Goal: Information Seeking & Learning: Learn about a topic

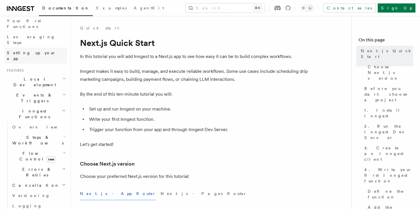
scroll to position [83, 0]
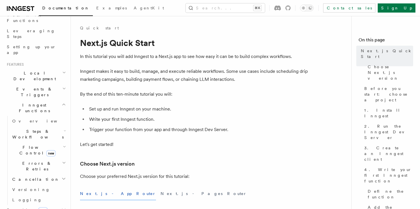
click at [38, 84] on h2 "Events & Triggers" at bounding box center [36, 92] width 63 height 16
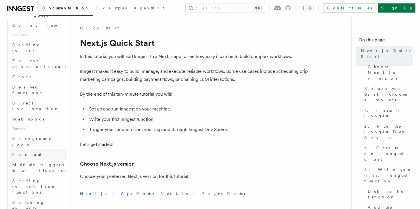
scroll to position [164, 0]
click at [221, 9] on button "Search... ⌘K" at bounding box center [225, 7] width 79 height 9
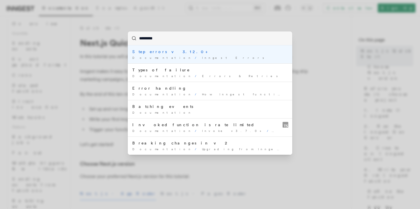
type input "*********"
click at [3, 165] on div "********* Step errors v3.12.0+ Documentation / Inngest Errors / Types of failur…" at bounding box center [210, 104] width 420 height 209
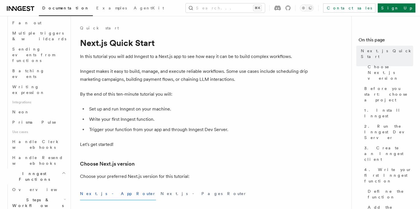
scroll to position [299, 0]
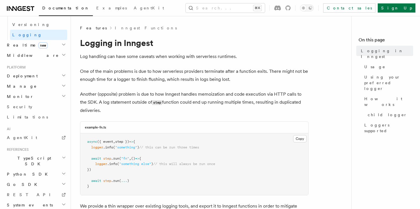
click at [165, 45] on h1 "Logging in Inngest" at bounding box center [194, 43] width 229 height 10
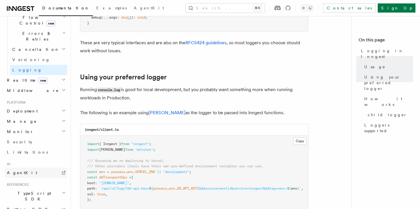
scroll to position [209, 0]
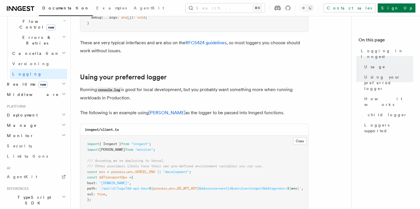
click at [37, 131] on h2 "Monitor" at bounding box center [36, 136] width 63 height 10
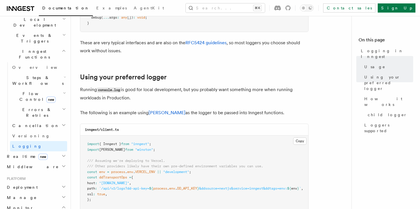
scroll to position [134, 0]
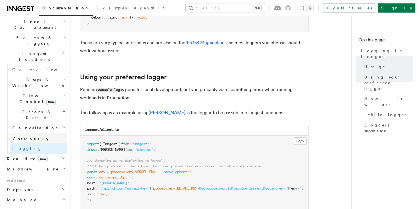
click at [36, 133] on link "Versioning" at bounding box center [38, 138] width 57 height 10
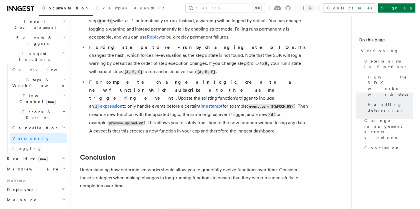
scroll to position [448, 0]
click at [32, 125] on span "Cancellation" at bounding box center [34, 128] width 49 height 6
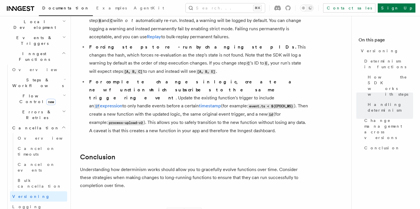
click at [33, 109] on span "Errors & Retries" at bounding box center [36, 114] width 52 height 11
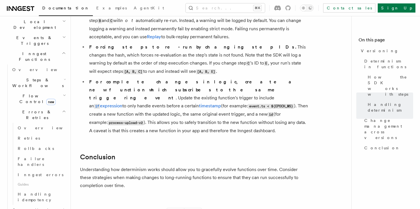
click at [23, 93] on span "Flow Control new" at bounding box center [36, 98] width 53 height 11
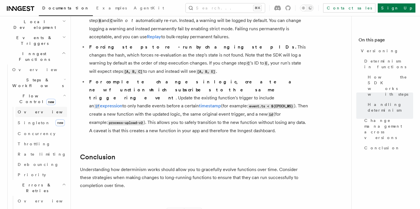
click at [25, 110] on span "Overview" at bounding box center [47, 112] width 59 height 5
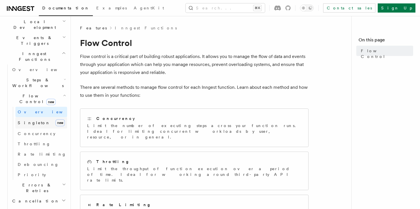
click at [25, 121] on span "Singleton" at bounding box center [34, 123] width 33 height 5
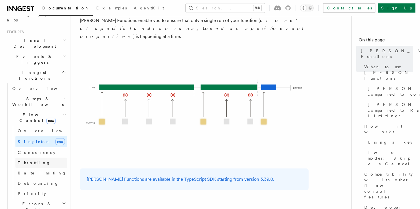
scroll to position [103, 0]
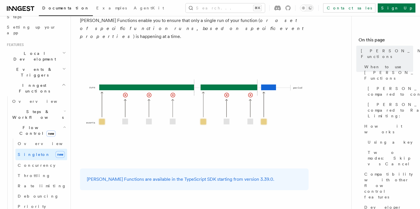
click at [34, 107] on h2 "Steps & Workflows" at bounding box center [38, 115] width 57 height 16
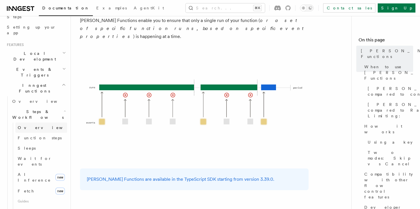
click at [30, 125] on span "Overview" at bounding box center [47, 127] width 59 height 5
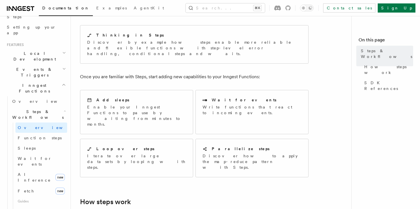
scroll to position [53, 0]
click at [143, 46] on p "Discover by example how steps enable more reliable and flexible functions with …" at bounding box center [194, 47] width 214 height 17
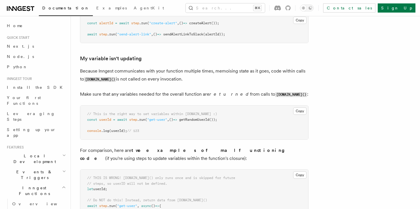
scroll to position [1442, 0]
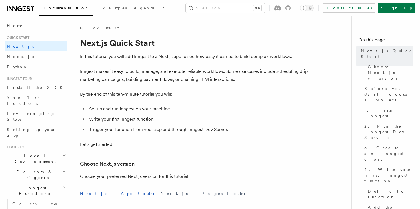
click at [43, 183] on h2 "Inngest Functions" at bounding box center [36, 191] width 63 height 16
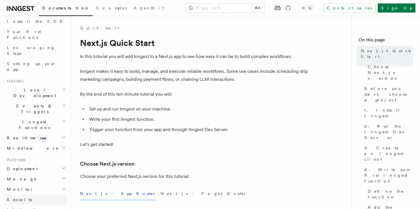
scroll to position [73, 0]
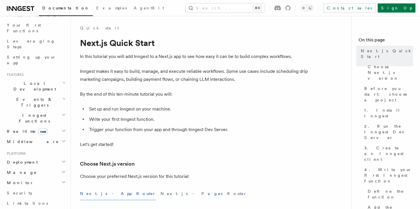
click at [33, 137] on h2 "Middleware" at bounding box center [36, 142] width 63 height 10
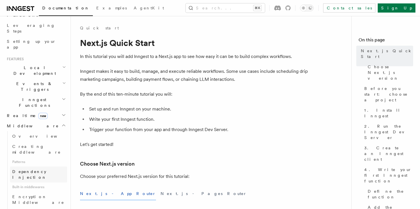
scroll to position [91, 0]
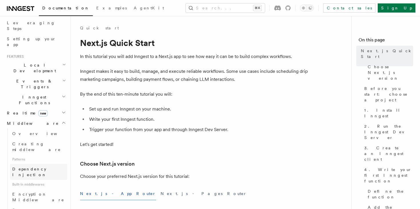
click at [33, 164] on link "Dependency Injection" at bounding box center [38, 172] width 57 height 16
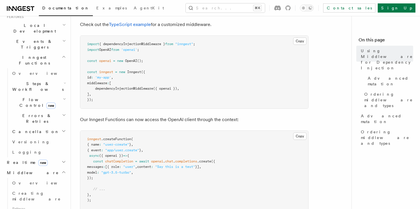
scroll to position [139, 0]
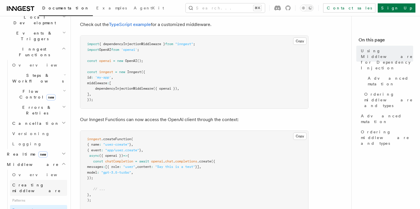
click at [36, 183] on span "Creating middleware" at bounding box center [36, 188] width 49 height 10
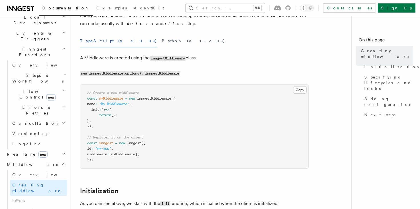
scroll to position [51, 0]
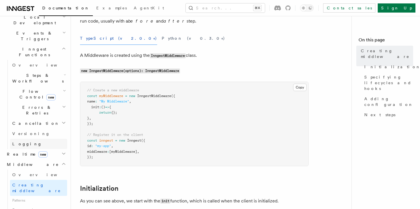
click at [29, 139] on link "Logging" at bounding box center [38, 144] width 57 height 10
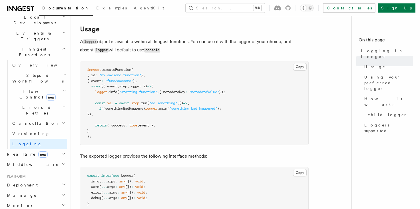
scroll to position [211, 0]
drag, startPoint x: 95, startPoint y: 92, endPoint x: 234, endPoint y: 93, distance: 138.1
click at [234, 93] on pre "inngest .createFunction ( { id : "my-awesome-function" } , { event : "func/awes…" at bounding box center [194, 104] width 228 height 84
copy span "logger .info ( "starting function" , { metadataKey : "metadataValue" });"
